Goal: Task Accomplishment & Management: Manage account settings

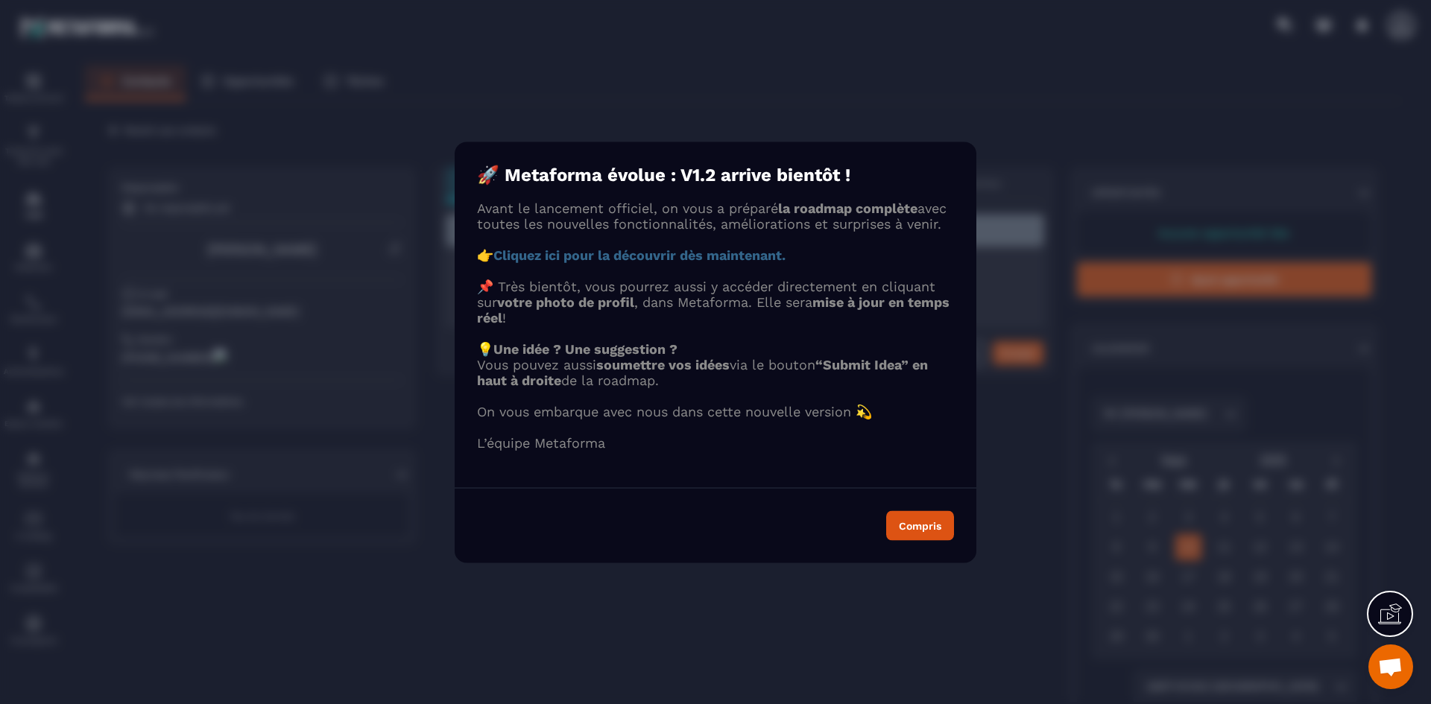
click at [756, 256] on strong "Cliquez ici pour la découvrir dès maintenant." at bounding box center [639, 255] width 292 height 16
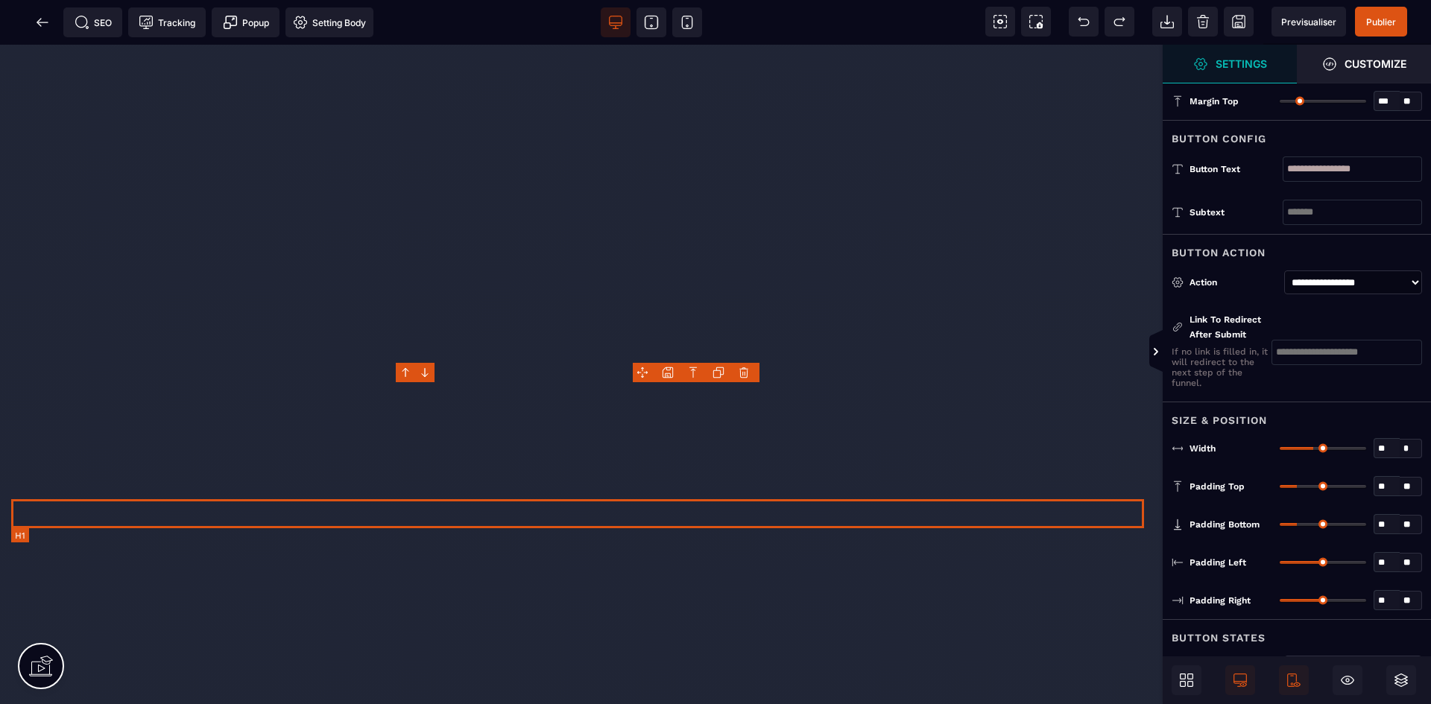
select select "******"
select select "***"
select select
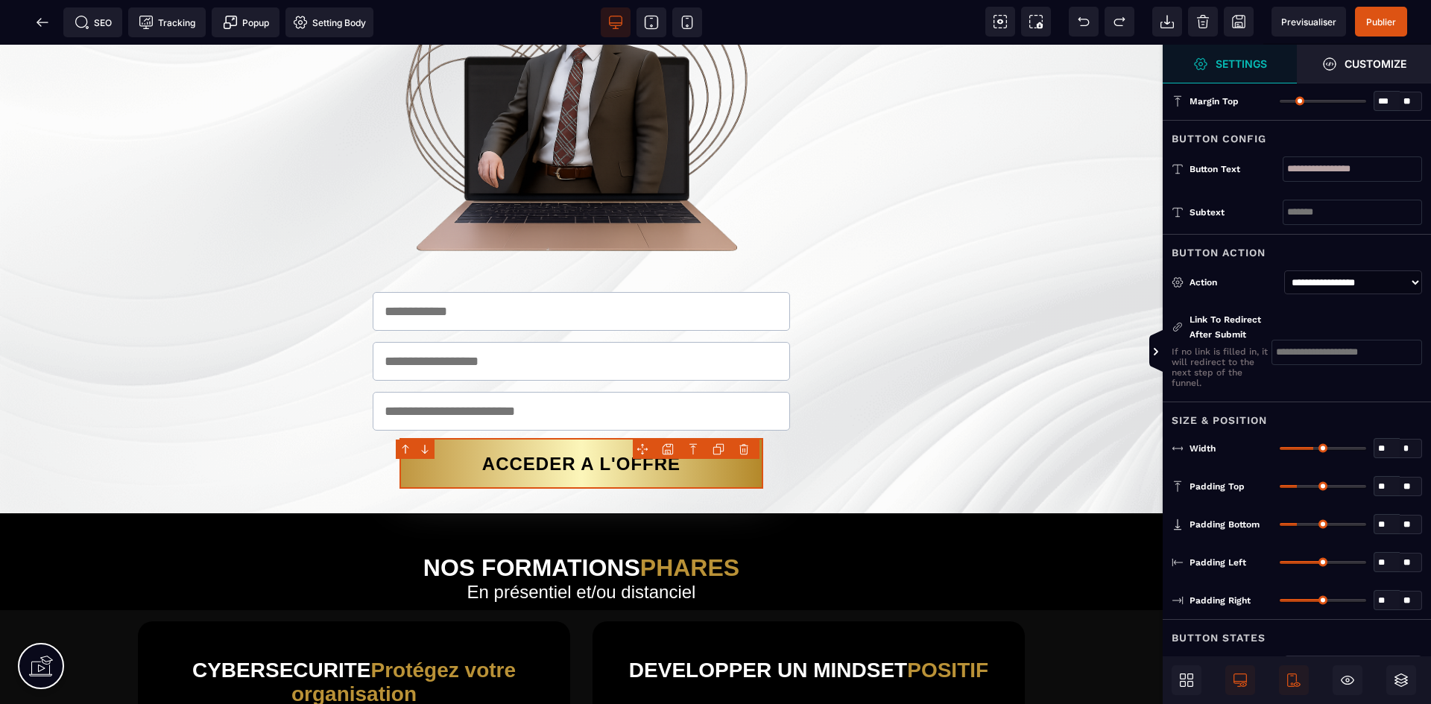
scroll to position [1192, 0]
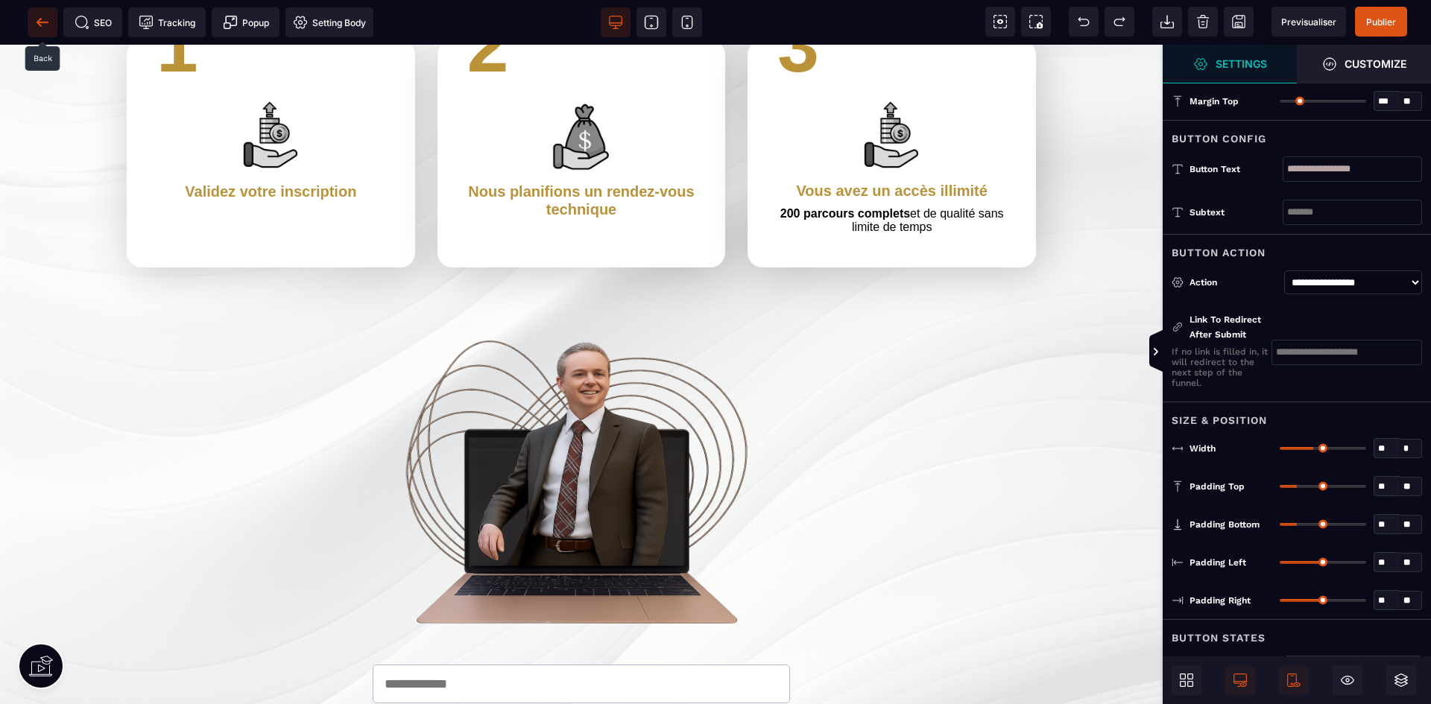
click at [45, 25] on icon at bounding box center [42, 22] width 15 height 15
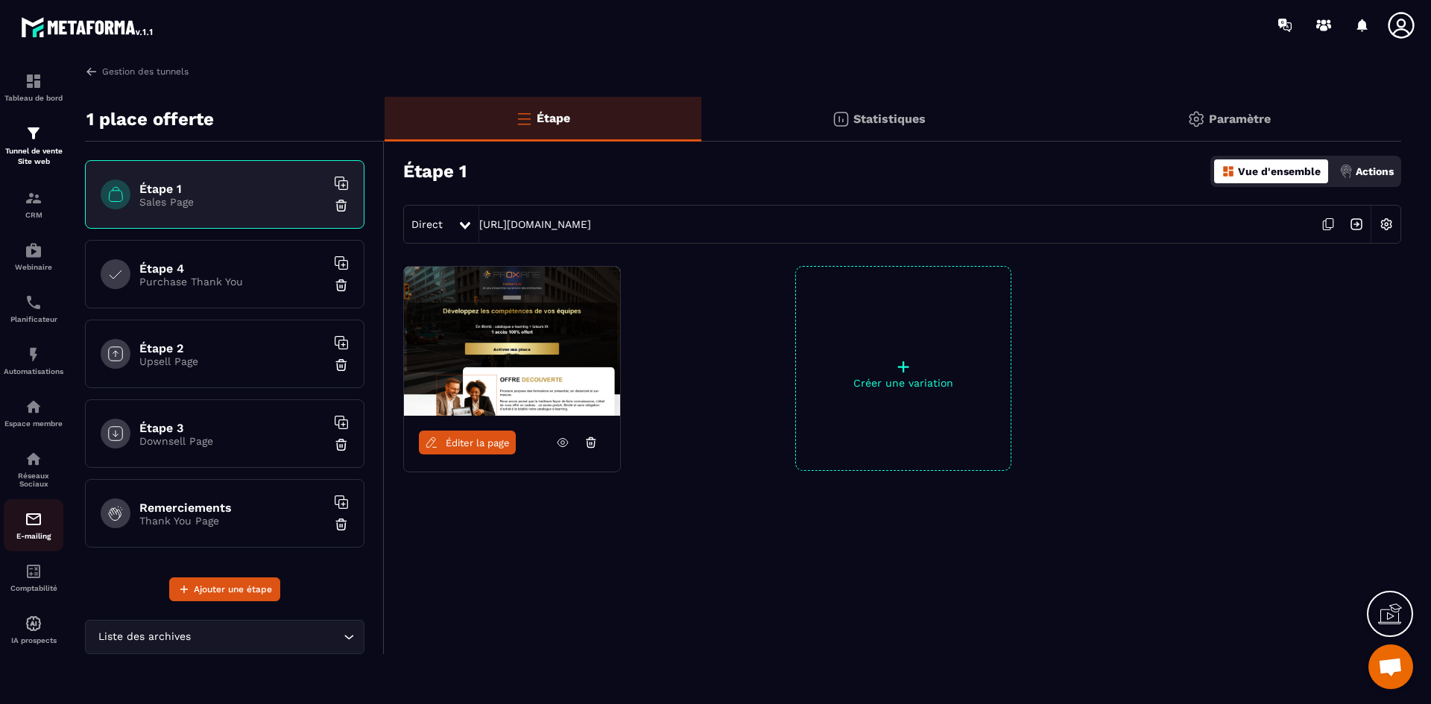
click at [41, 516] on img at bounding box center [34, 519] width 18 height 18
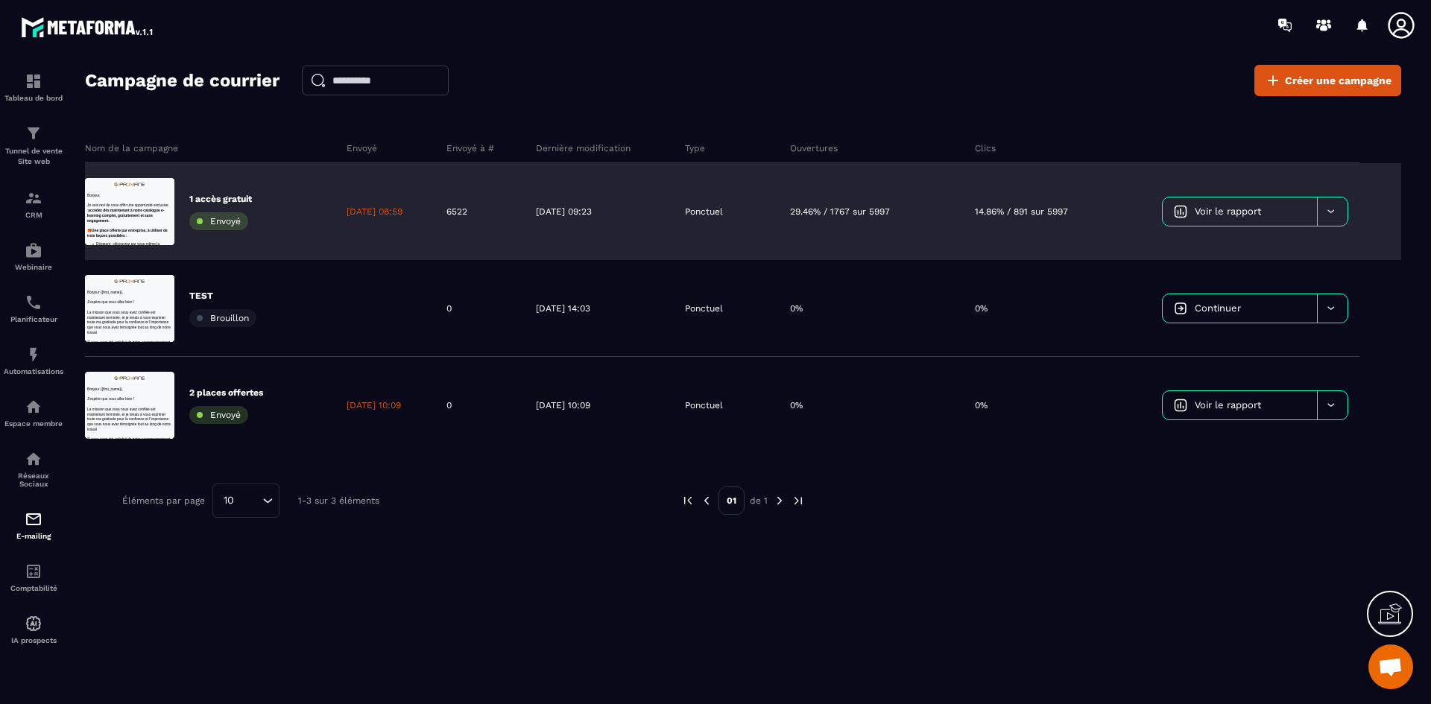
click at [364, 218] on div "[DATE] 08:59" at bounding box center [385, 211] width 100 height 97
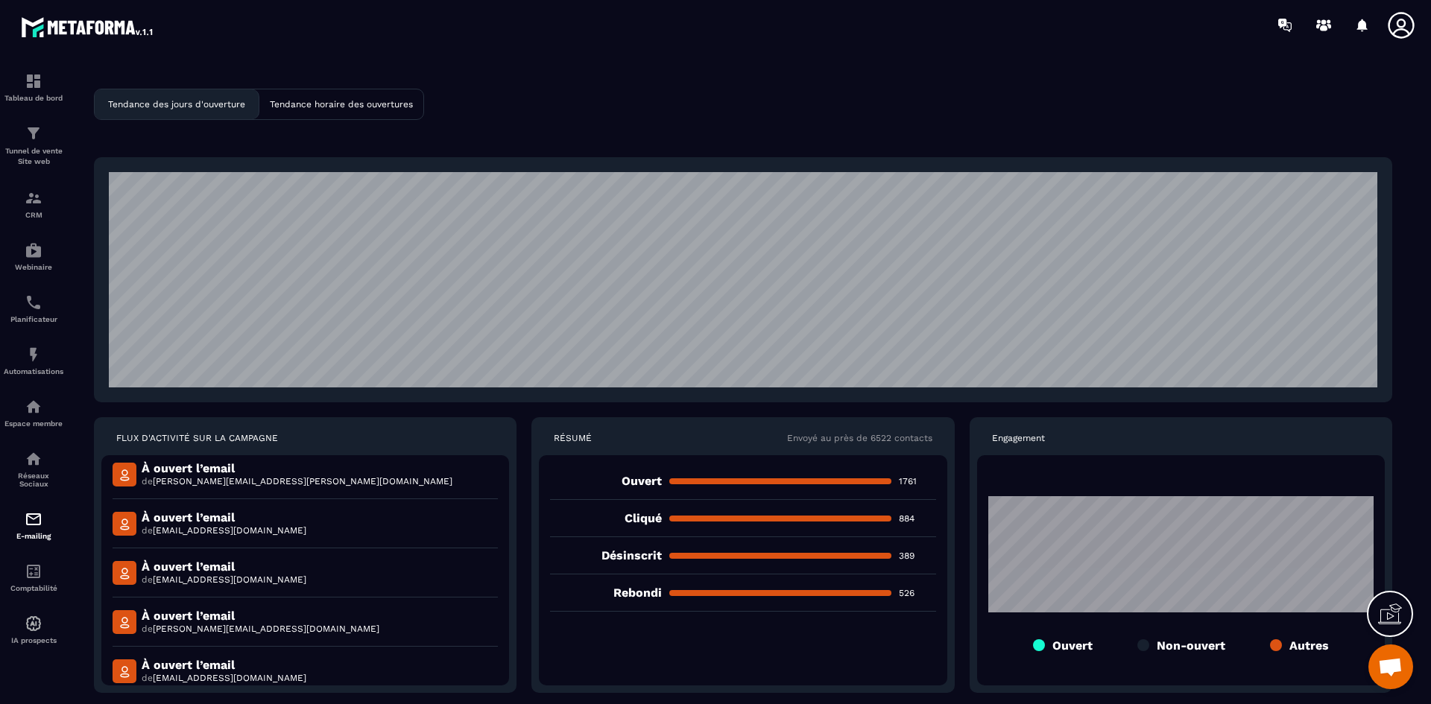
scroll to position [1069, 0]
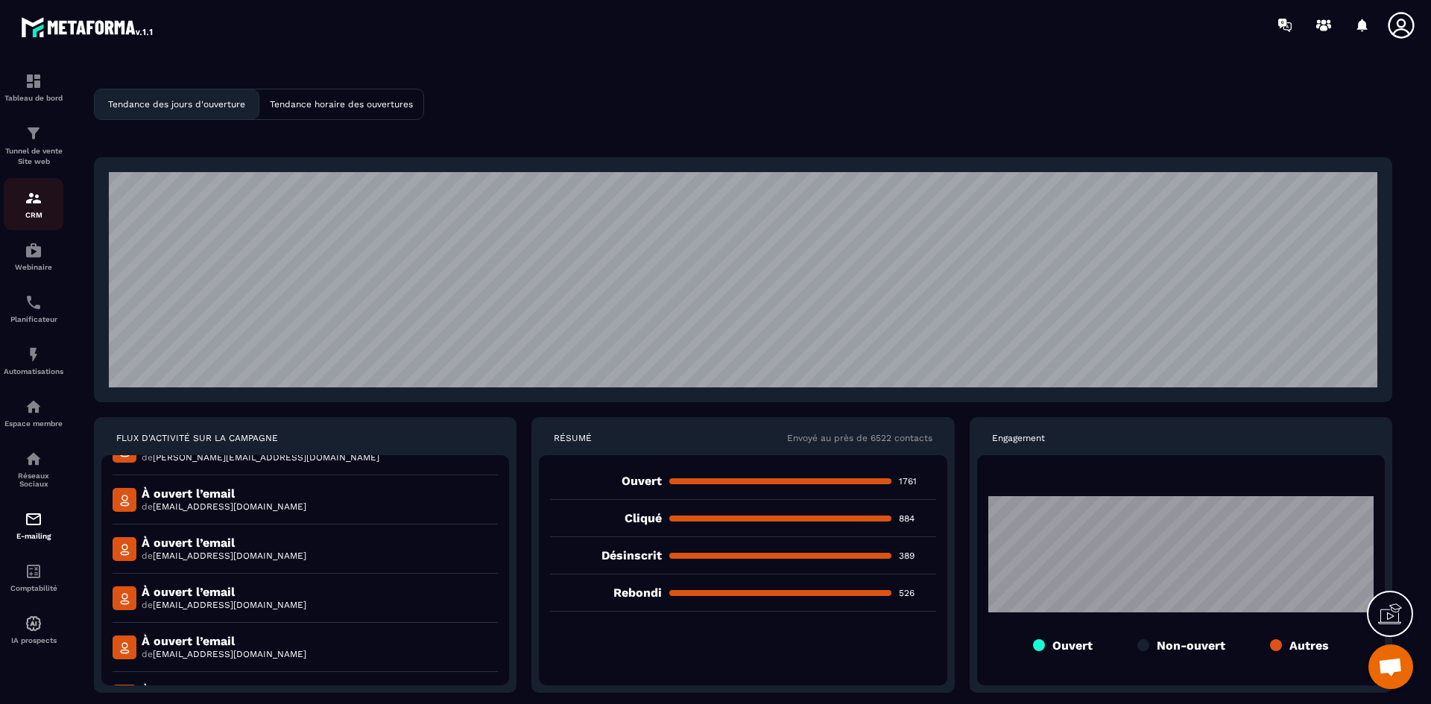
click at [25, 206] on img at bounding box center [34, 198] width 18 height 18
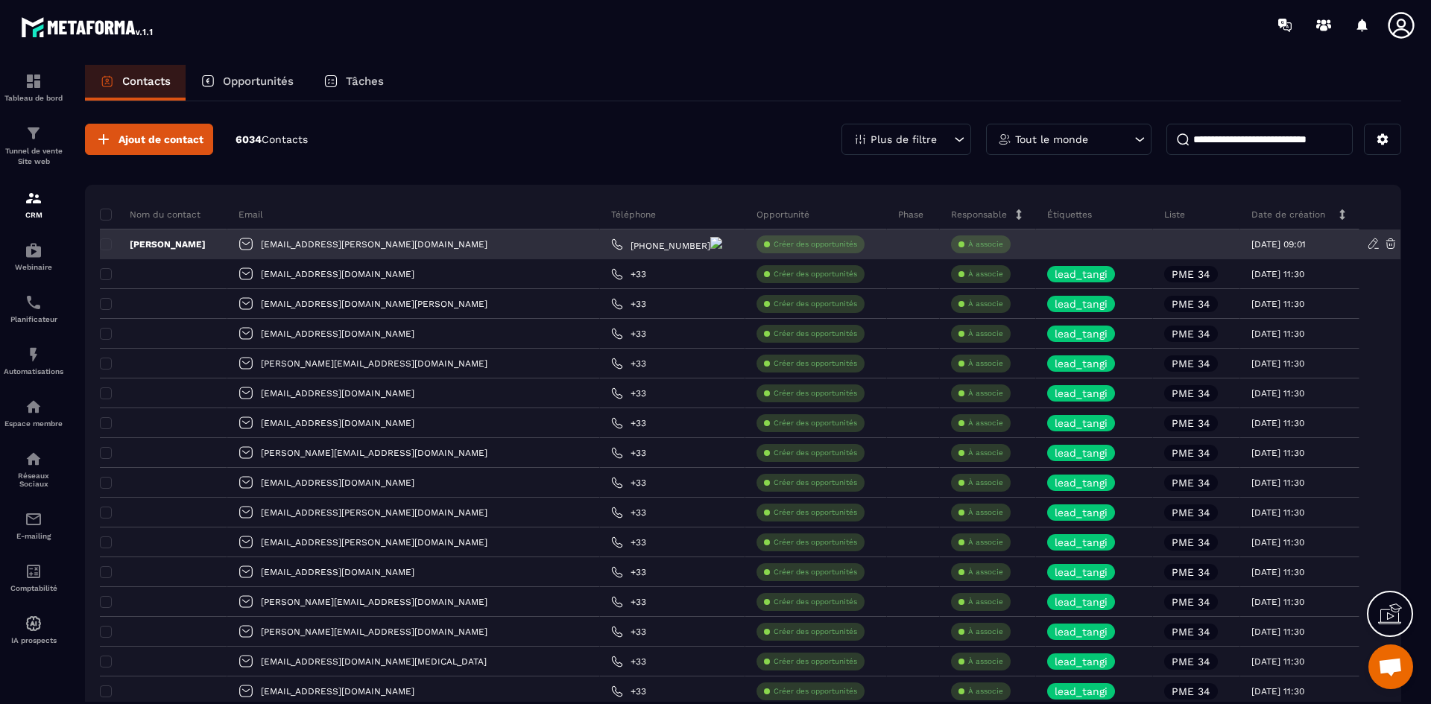
click at [171, 241] on p "[PERSON_NAME]" at bounding box center [153, 244] width 106 height 12
